Goal: Information Seeking & Learning: Check status

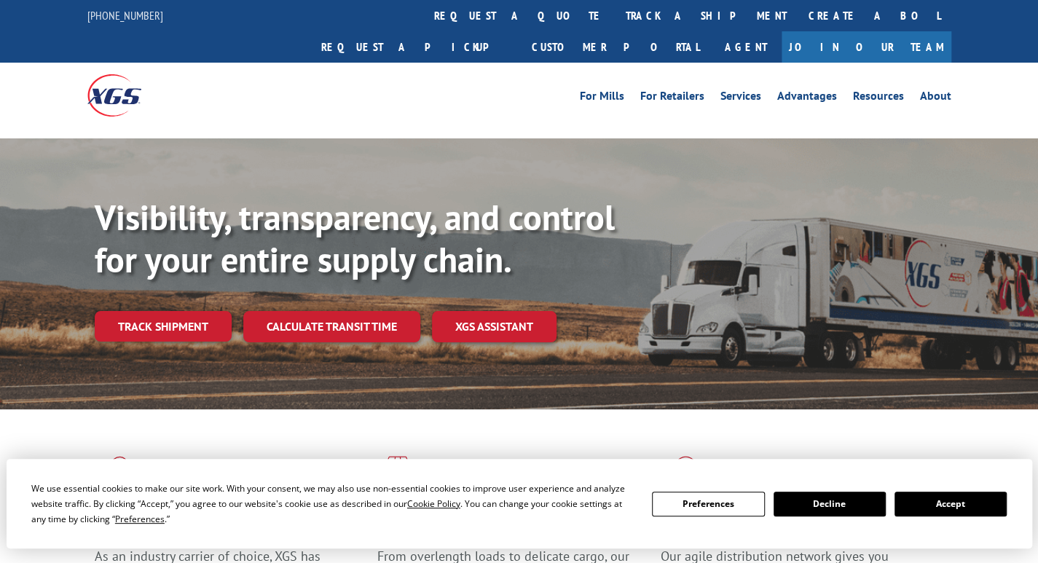
click at [159, 277] on div "Visibility, transparency, and control for your entire supply chain. Track shipm…" at bounding box center [566, 298] width 943 height 203
click at [182, 311] on link "Track shipment" at bounding box center [163, 326] width 137 height 31
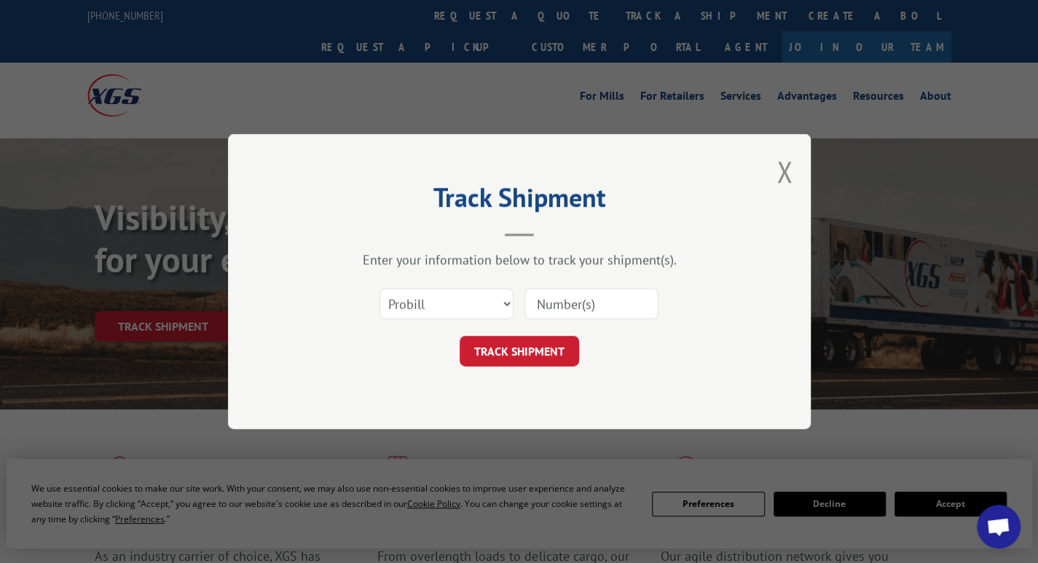
click at [567, 308] on input at bounding box center [591, 303] width 134 height 31
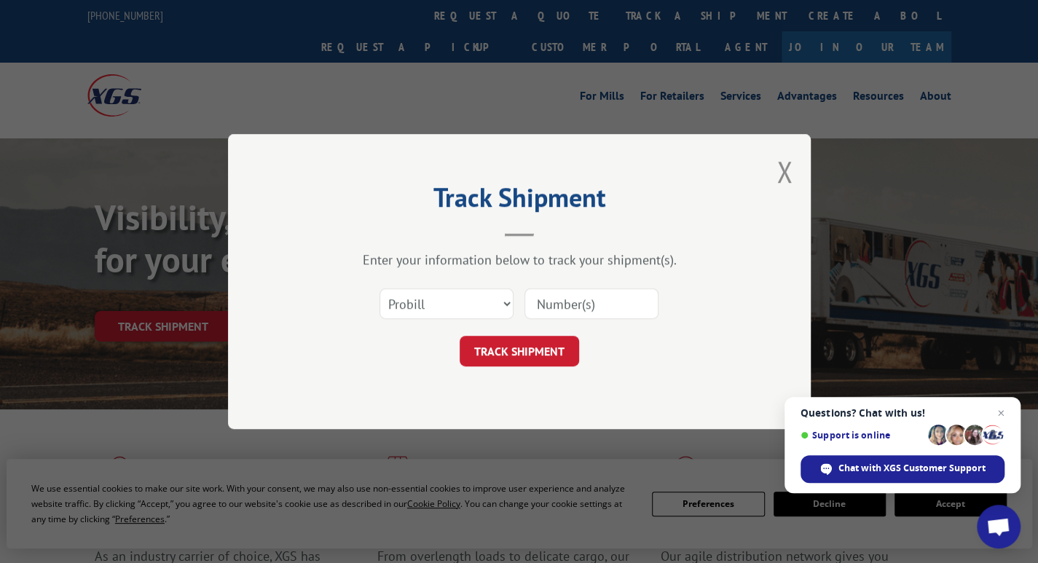
paste input "17620546"
type input "17620546"
click at [521, 348] on button "TRACK SHIPMENT" at bounding box center [519, 351] width 119 height 31
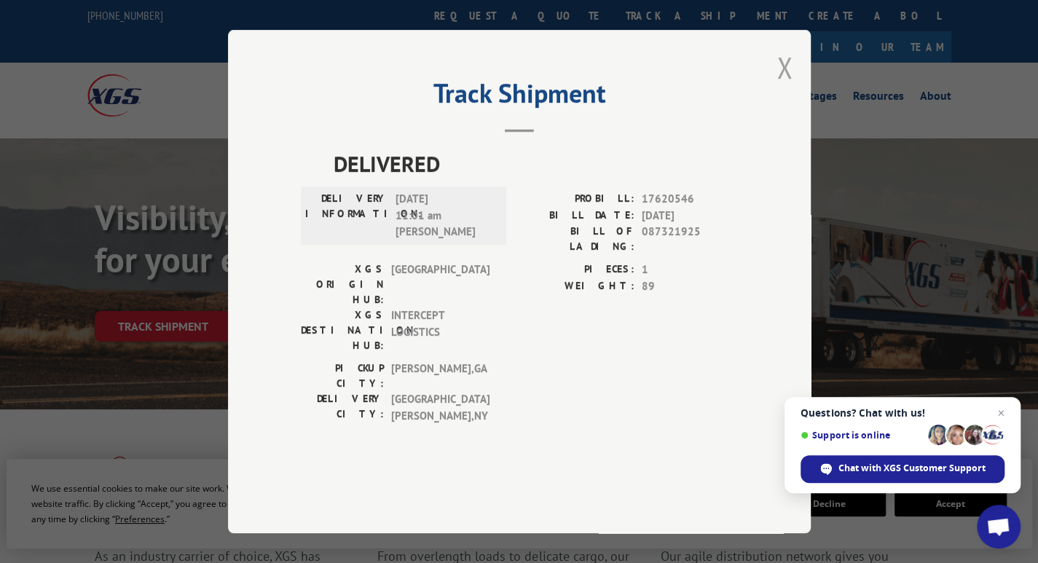
click at [789, 87] on button "Close modal" at bounding box center [784, 67] width 16 height 39
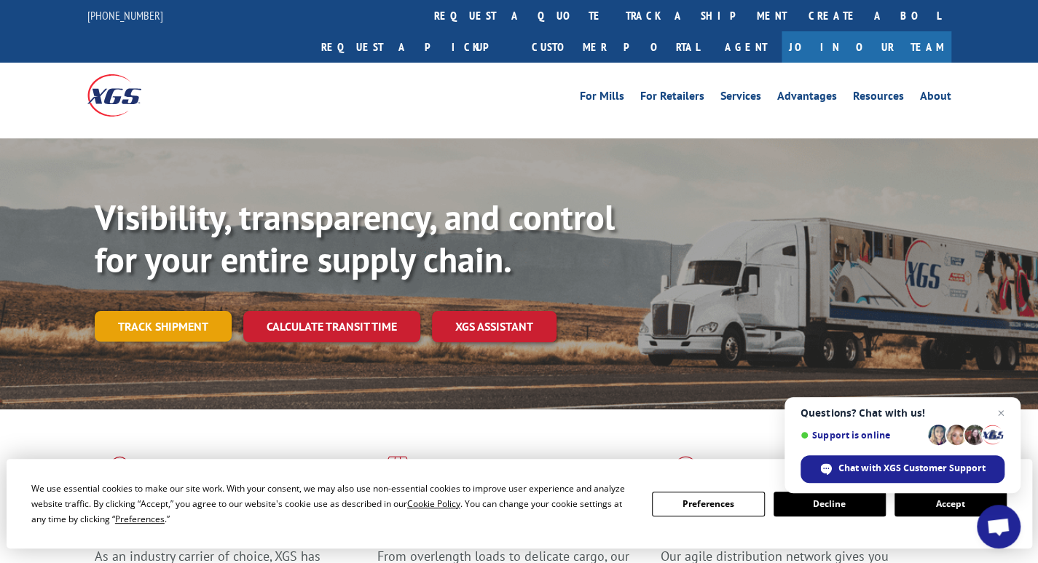
click at [181, 311] on link "Track shipment" at bounding box center [163, 326] width 137 height 31
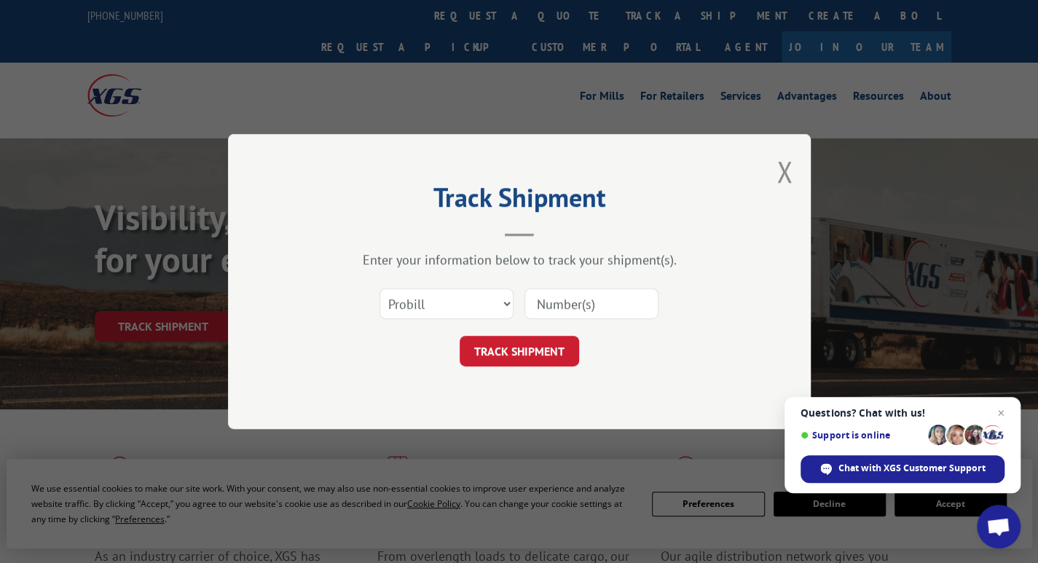
click at [591, 301] on input at bounding box center [591, 303] width 134 height 31
paste input "17620550"
type input "17620550"
click at [514, 345] on button "TRACK SHIPMENT" at bounding box center [519, 351] width 119 height 31
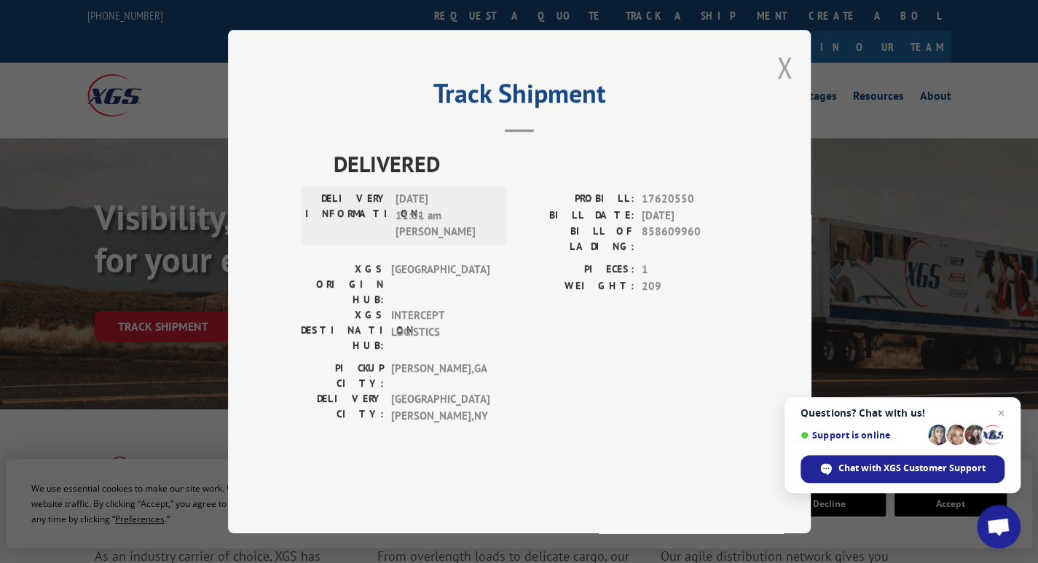
click at [791, 87] on button "Close modal" at bounding box center [784, 67] width 16 height 39
